Goal: Task Accomplishment & Management: Use online tool/utility

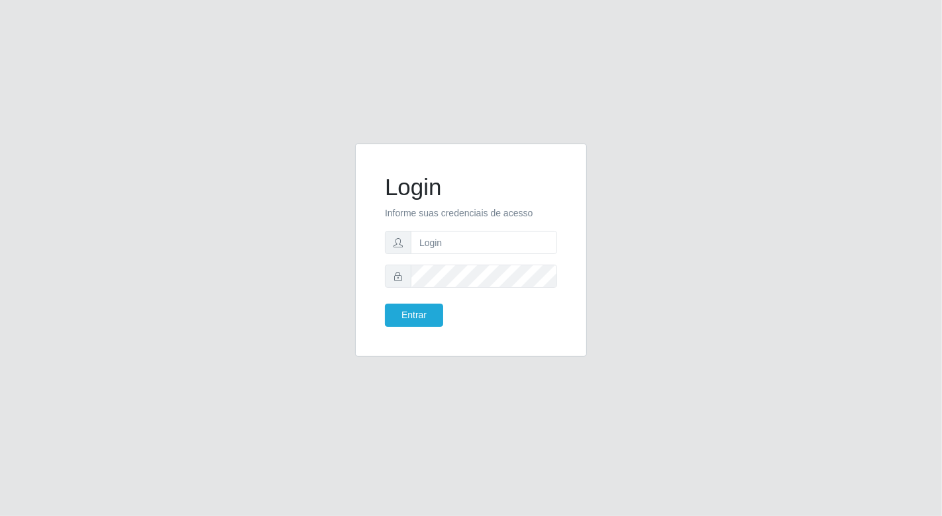
click at [502, 237] on input "text" at bounding box center [484, 242] width 146 height 23
type input "[EMAIL_ADDRESS][DOMAIN_NAME]"
click at [385, 304] on button "Entrar" at bounding box center [414, 315] width 58 height 23
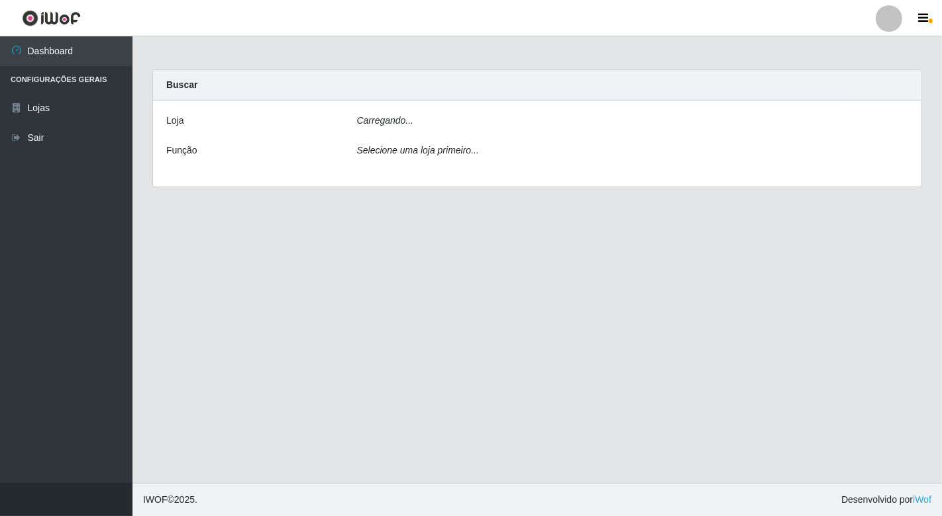
click at [415, 310] on main "Carregando... Buscar [PERSON_NAME]... Função Selecione uma loja primeiro..." at bounding box center [536, 259] width 809 height 447
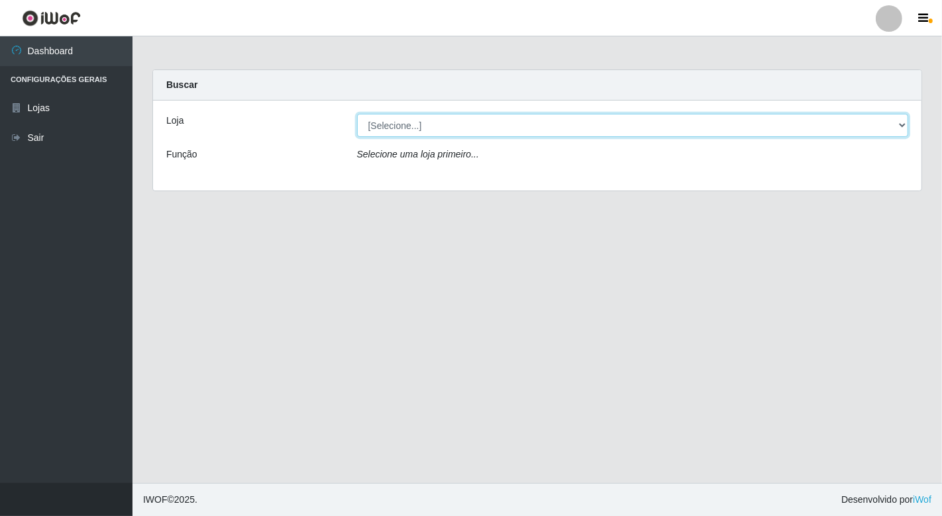
click at [898, 121] on select "[Selecione...] Nordestão - [GEOGRAPHIC_DATA]" at bounding box center [633, 125] width 552 height 23
select select "454"
click at [357, 114] on select "[Selecione...] Nordestão - [GEOGRAPHIC_DATA]" at bounding box center [633, 125] width 552 height 23
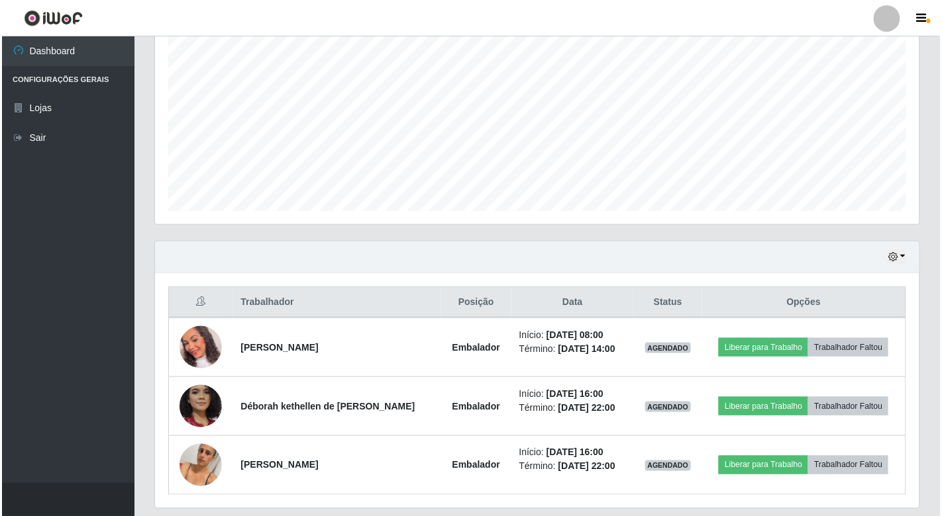
scroll to position [305, 0]
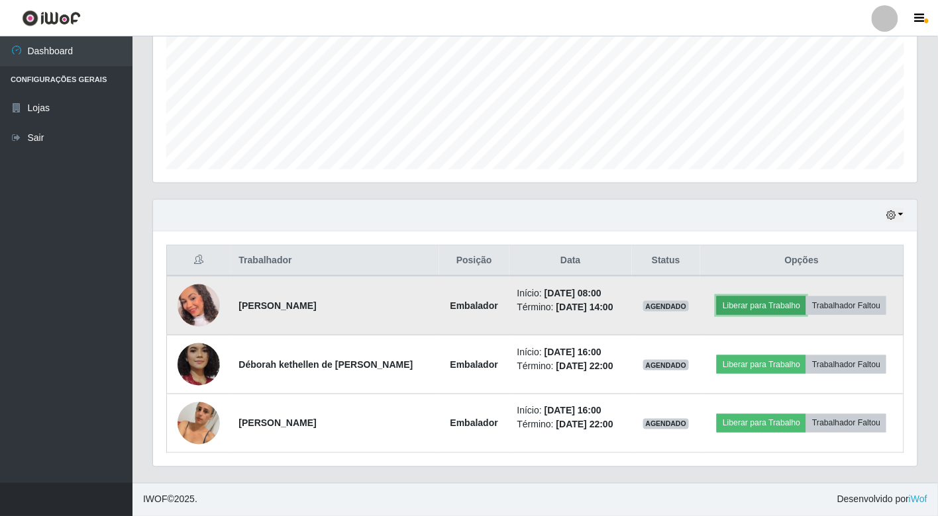
click at [768, 299] on button "Liberar para Trabalho" at bounding box center [760, 306] width 89 height 19
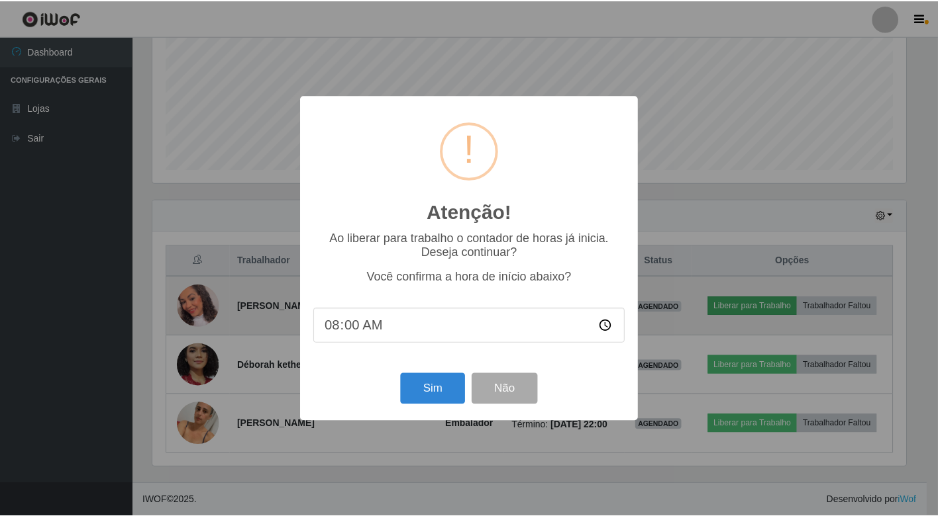
scroll to position [274, 756]
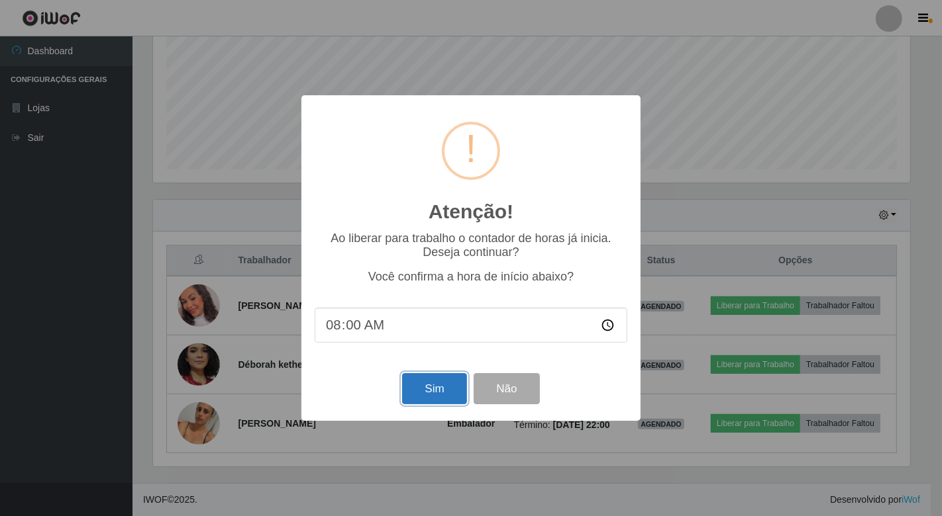
click at [407, 395] on button "Sim" at bounding box center [434, 388] width 64 height 31
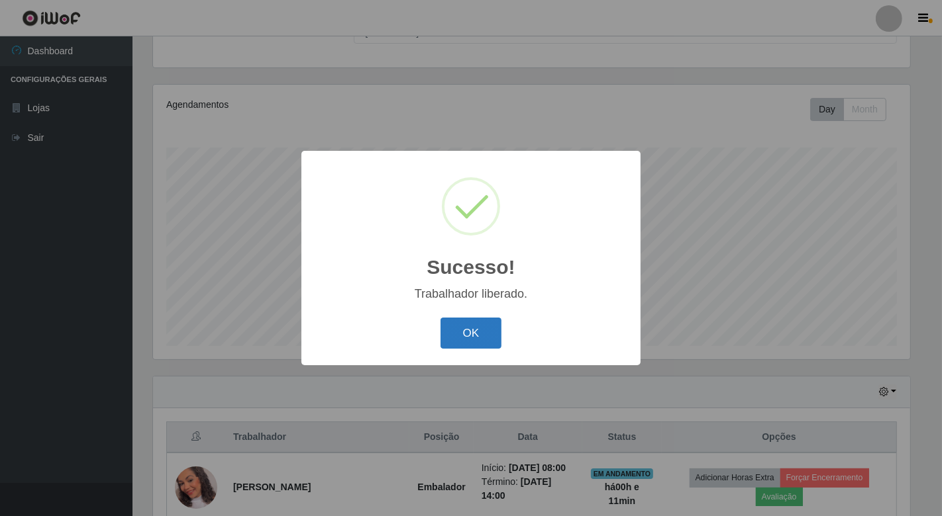
click at [456, 330] on button "OK" at bounding box center [471, 333] width 62 height 31
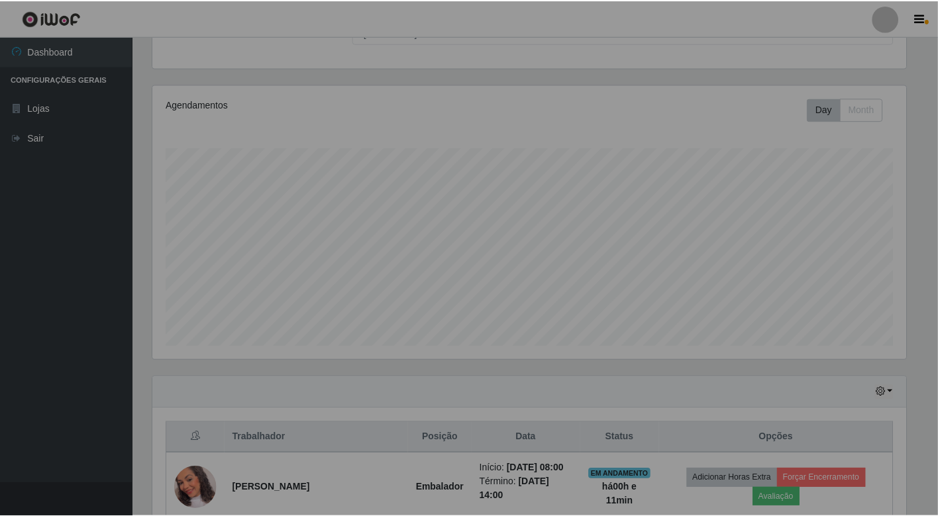
scroll to position [274, 764]
